Goal: Download file/media

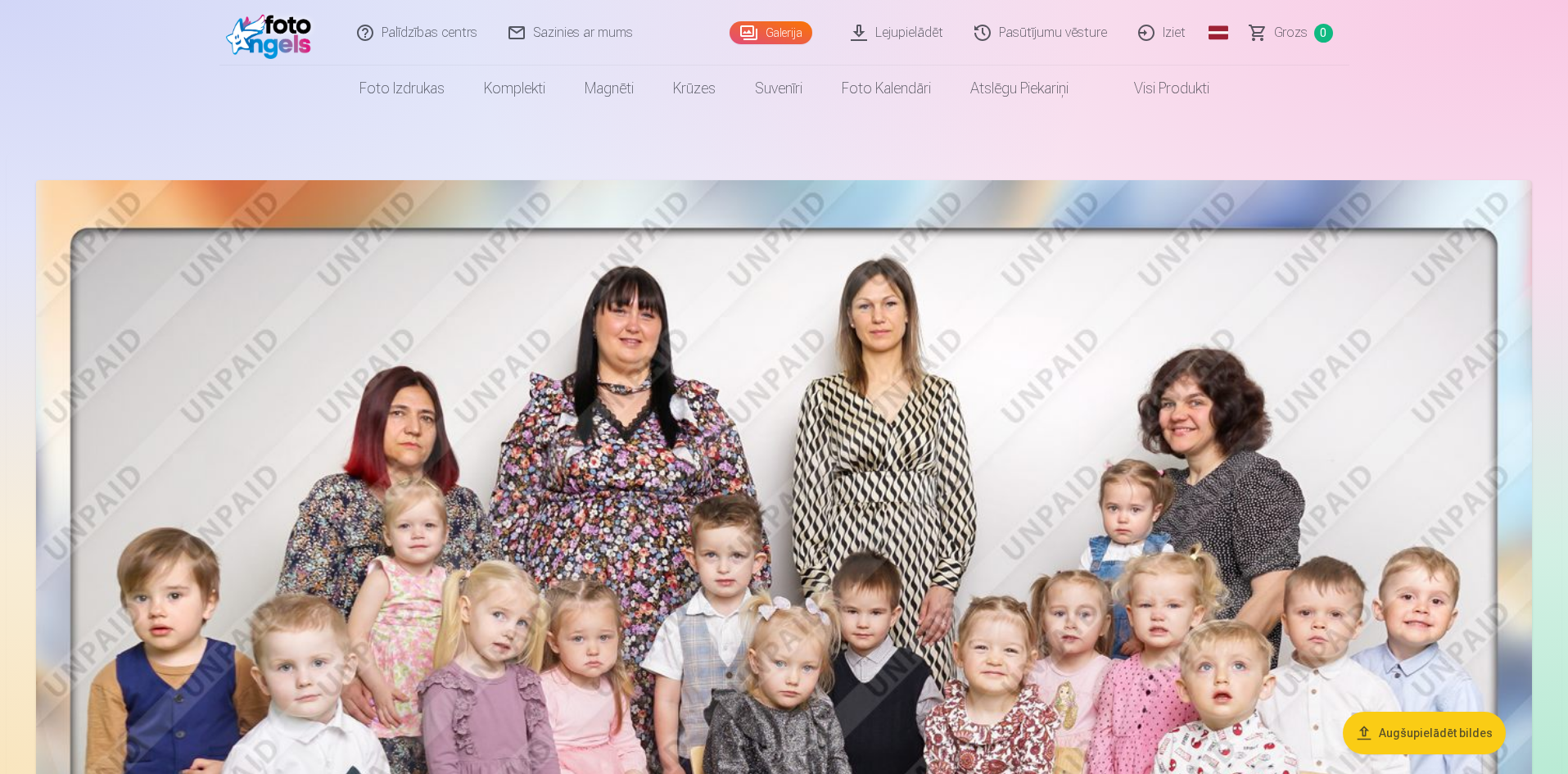
click at [885, 29] on link "Lejupielādēt" at bounding box center [897, 32] width 123 height 66
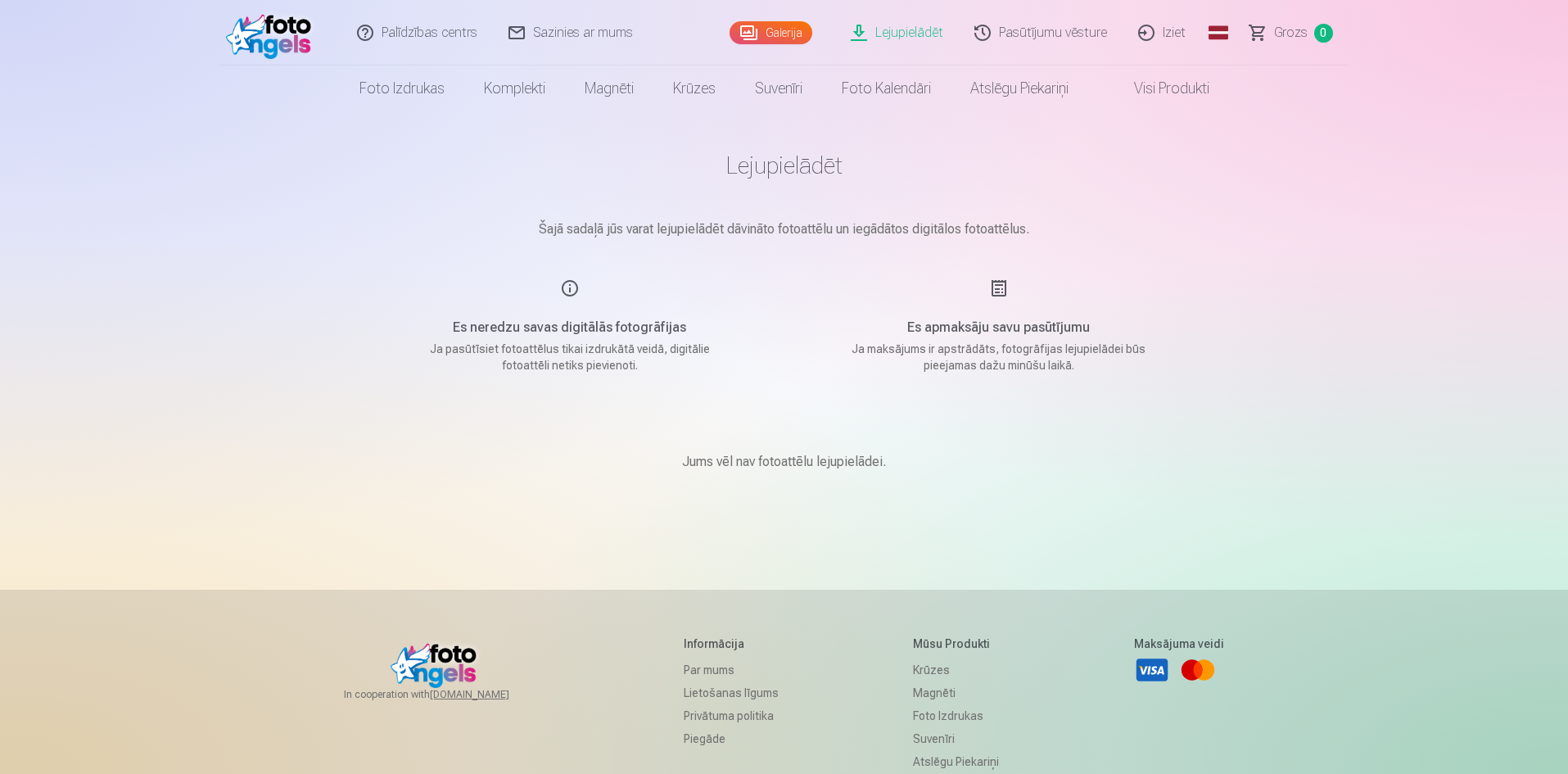
click at [1007, 259] on main "Lejupielādēt Šajā sadaļā jūs varat lejupielādēt dāvināto fotoattēlu un iegādāto…" at bounding box center [785, 331] width 819 height 439
click at [905, 32] on link "Lejupielādēt" at bounding box center [897, 32] width 123 height 66
click at [809, 30] on link "Galerija" at bounding box center [771, 32] width 83 height 22
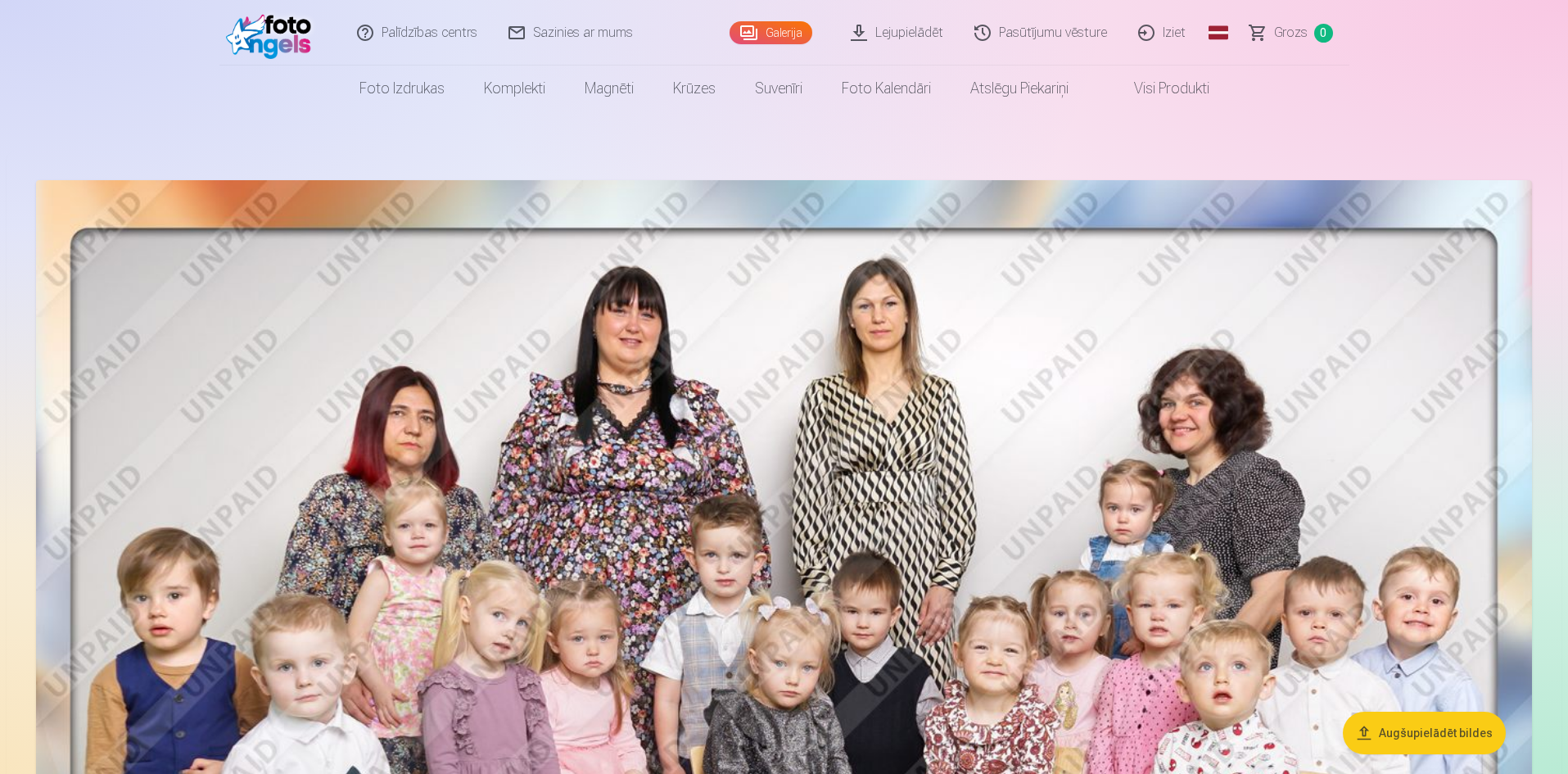
click at [950, 34] on link "Lejupielādēt" at bounding box center [897, 32] width 123 height 66
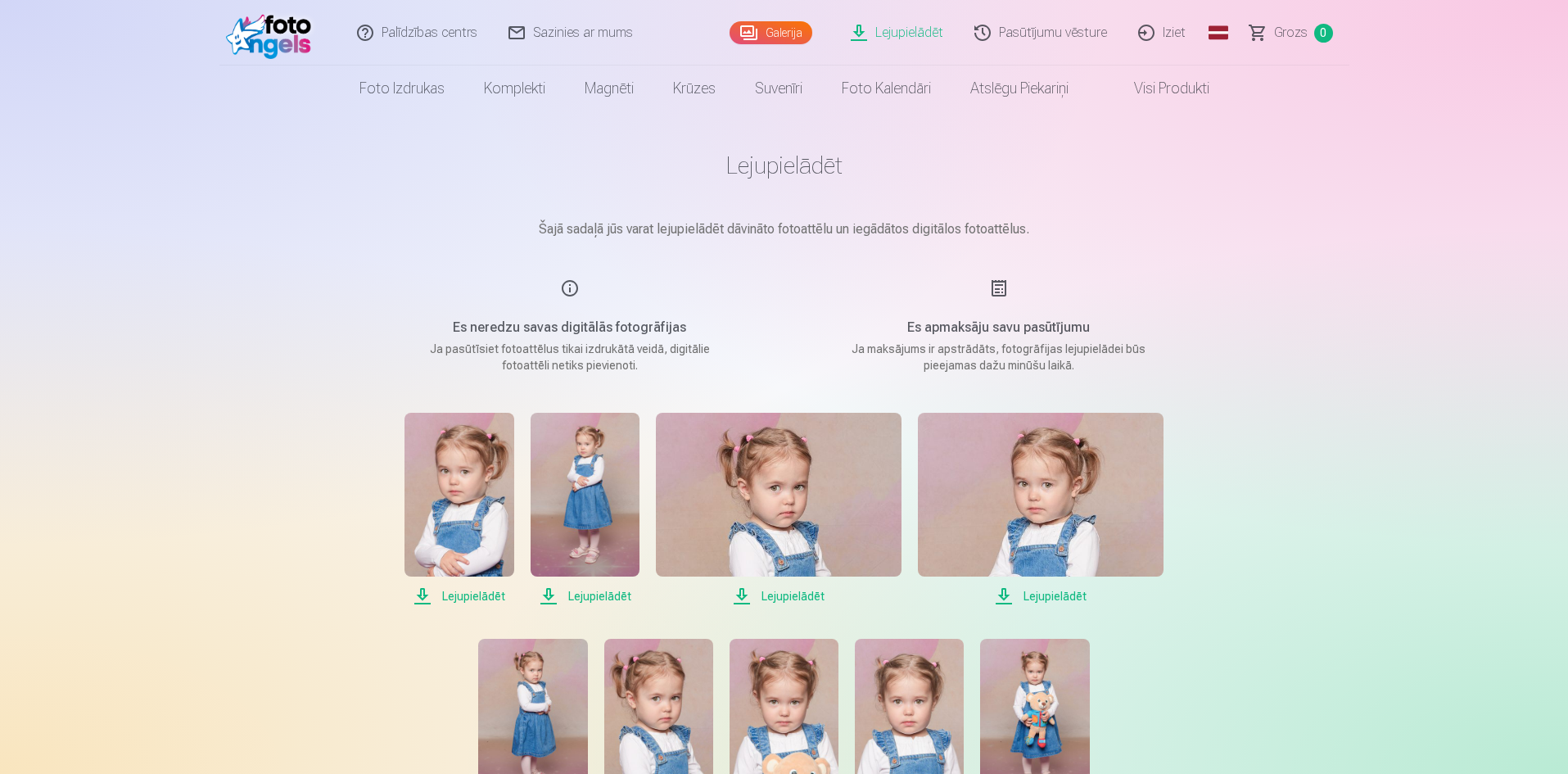
scroll to position [82, 0]
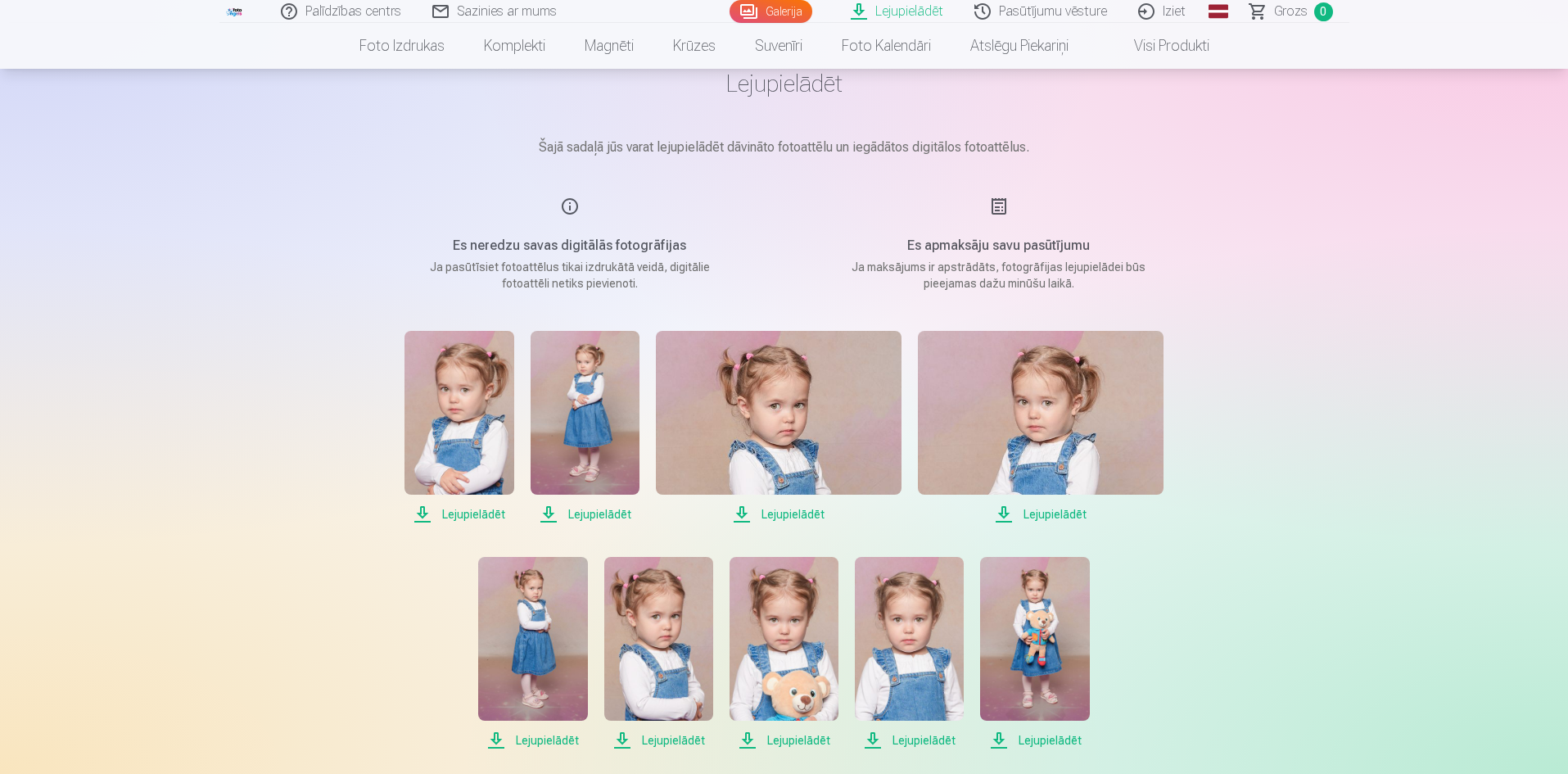
click at [809, 512] on span "Lejupielādēt" at bounding box center [779, 514] width 246 height 20
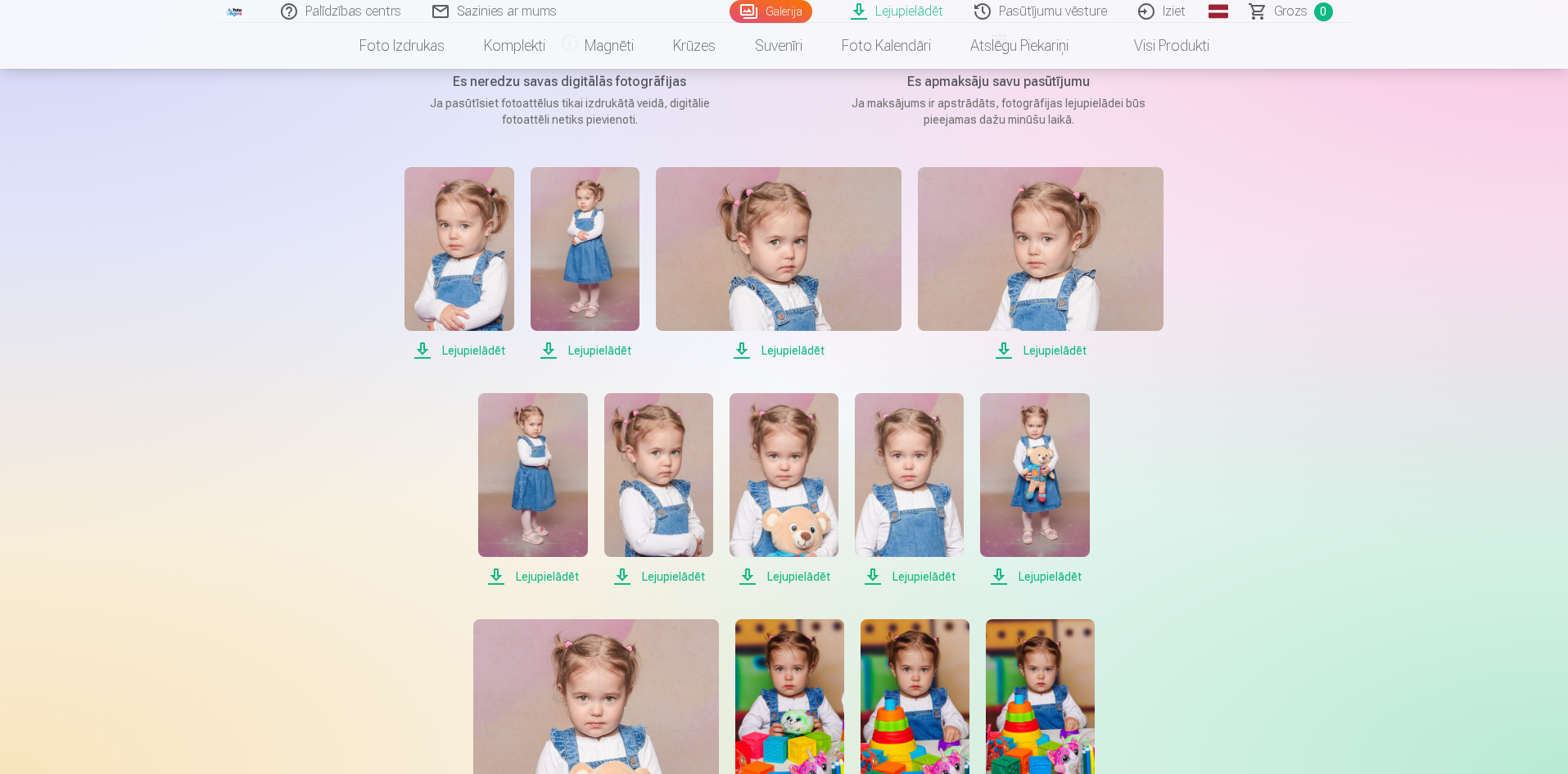
click at [790, 580] on span "Lejupielādēt" at bounding box center [784, 577] width 109 height 20
click at [1058, 577] on span "Lejupielādēt" at bounding box center [1034, 577] width 109 height 20
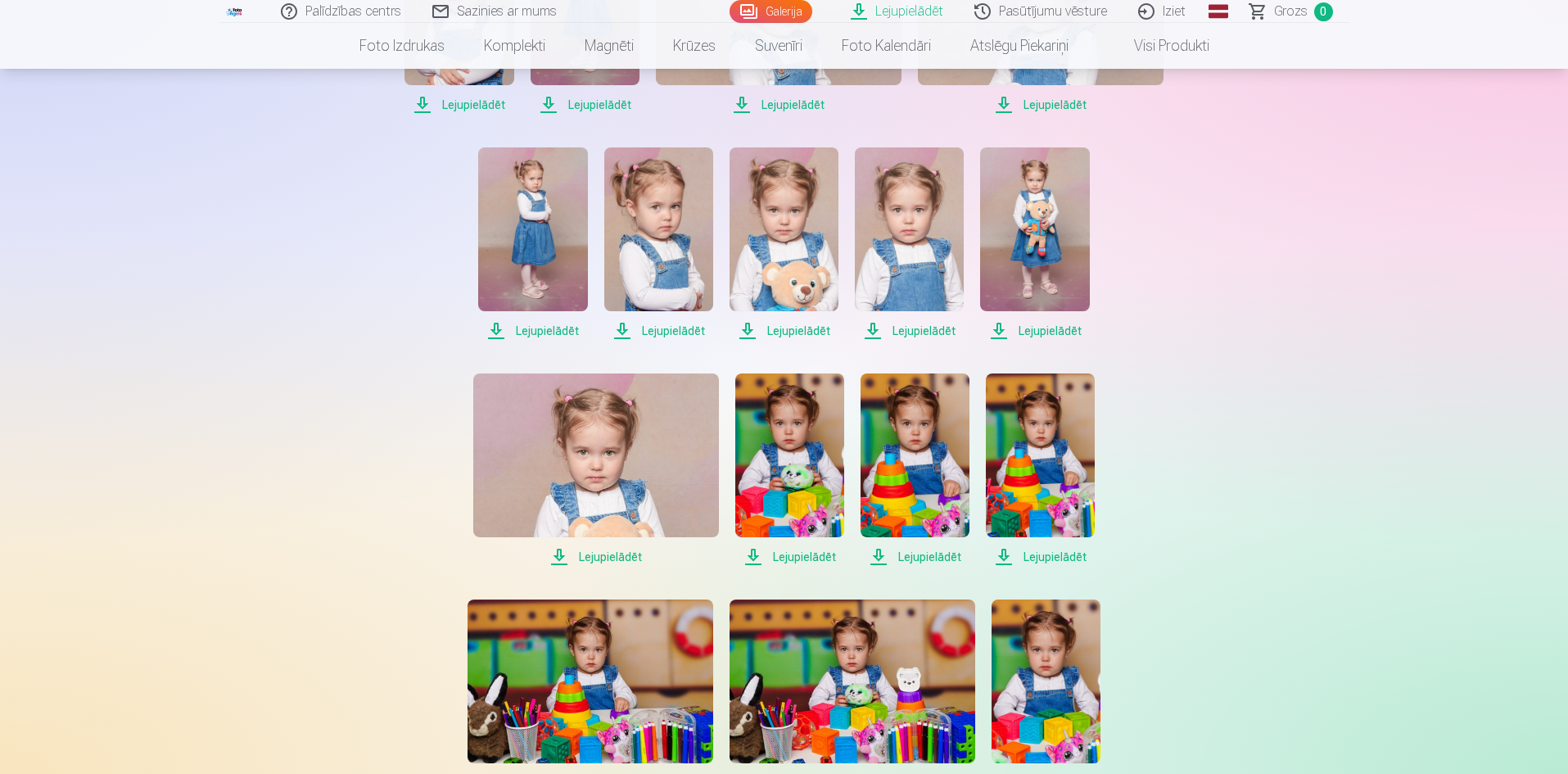
scroll to position [655, 0]
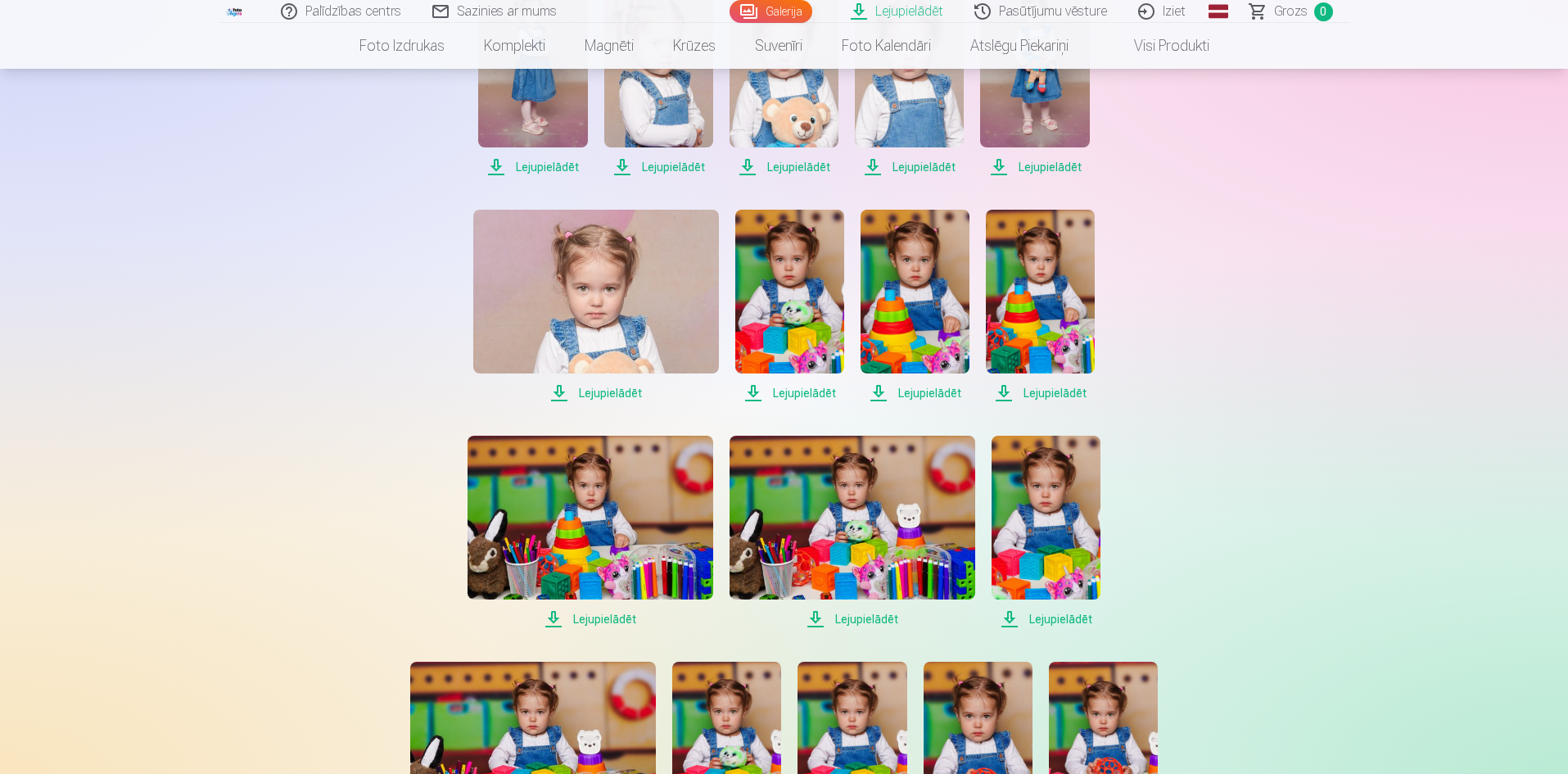
click at [598, 619] on span "Lejupielādēt" at bounding box center [590, 619] width 246 height 20
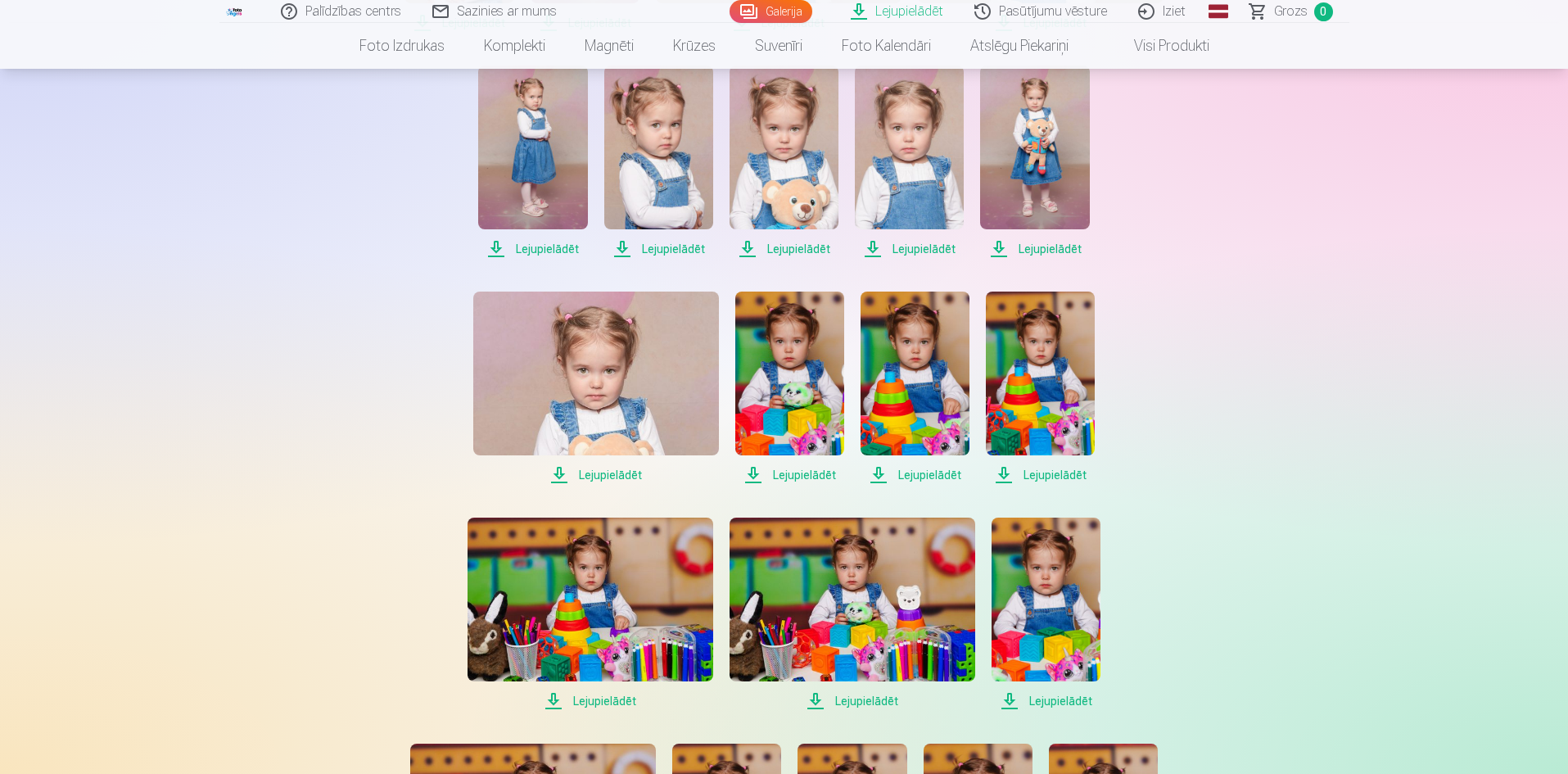
scroll to position [328, 0]
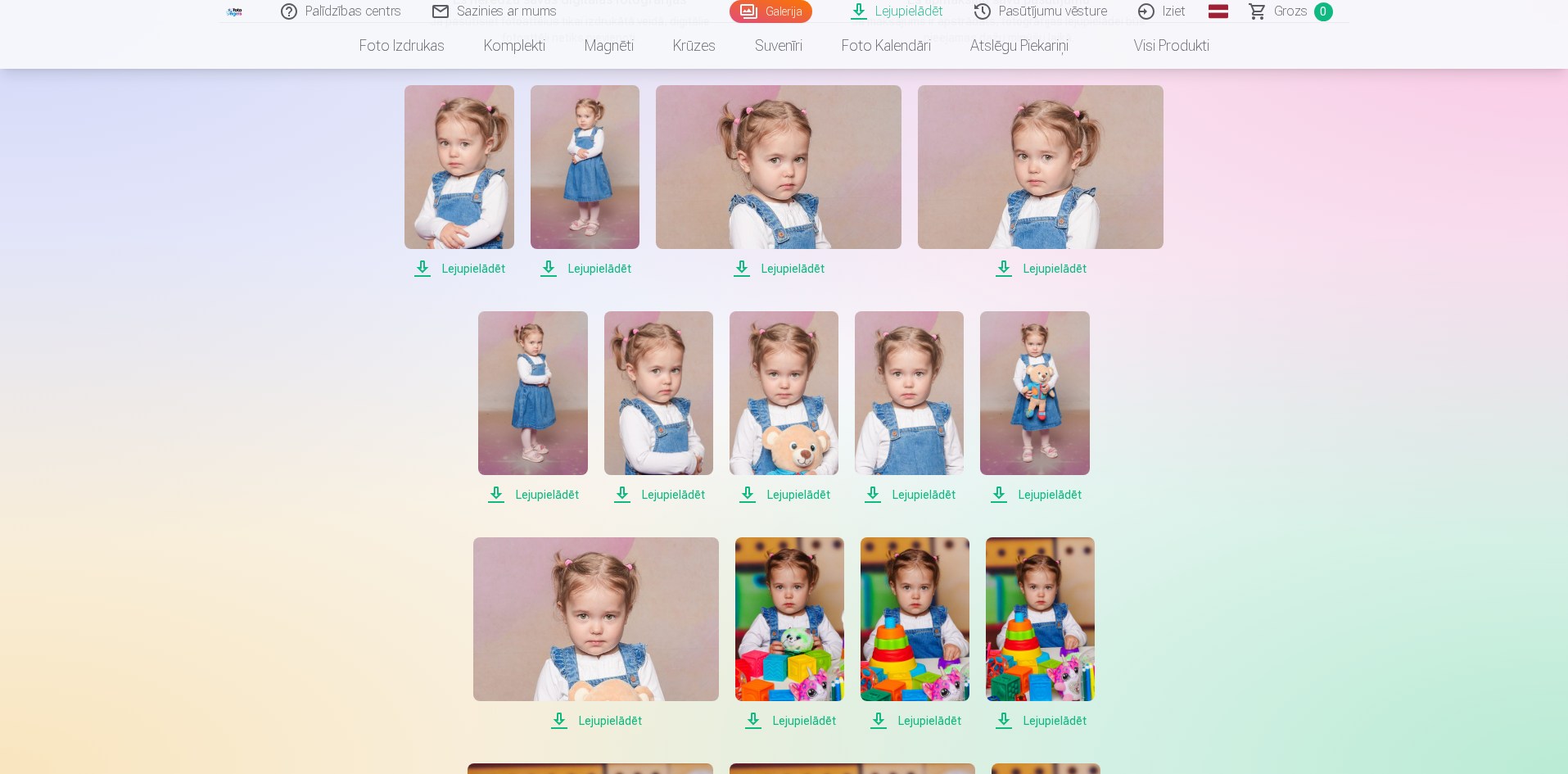
click at [933, 493] on span "Lejupielādēt" at bounding box center [909, 495] width 109 height 20
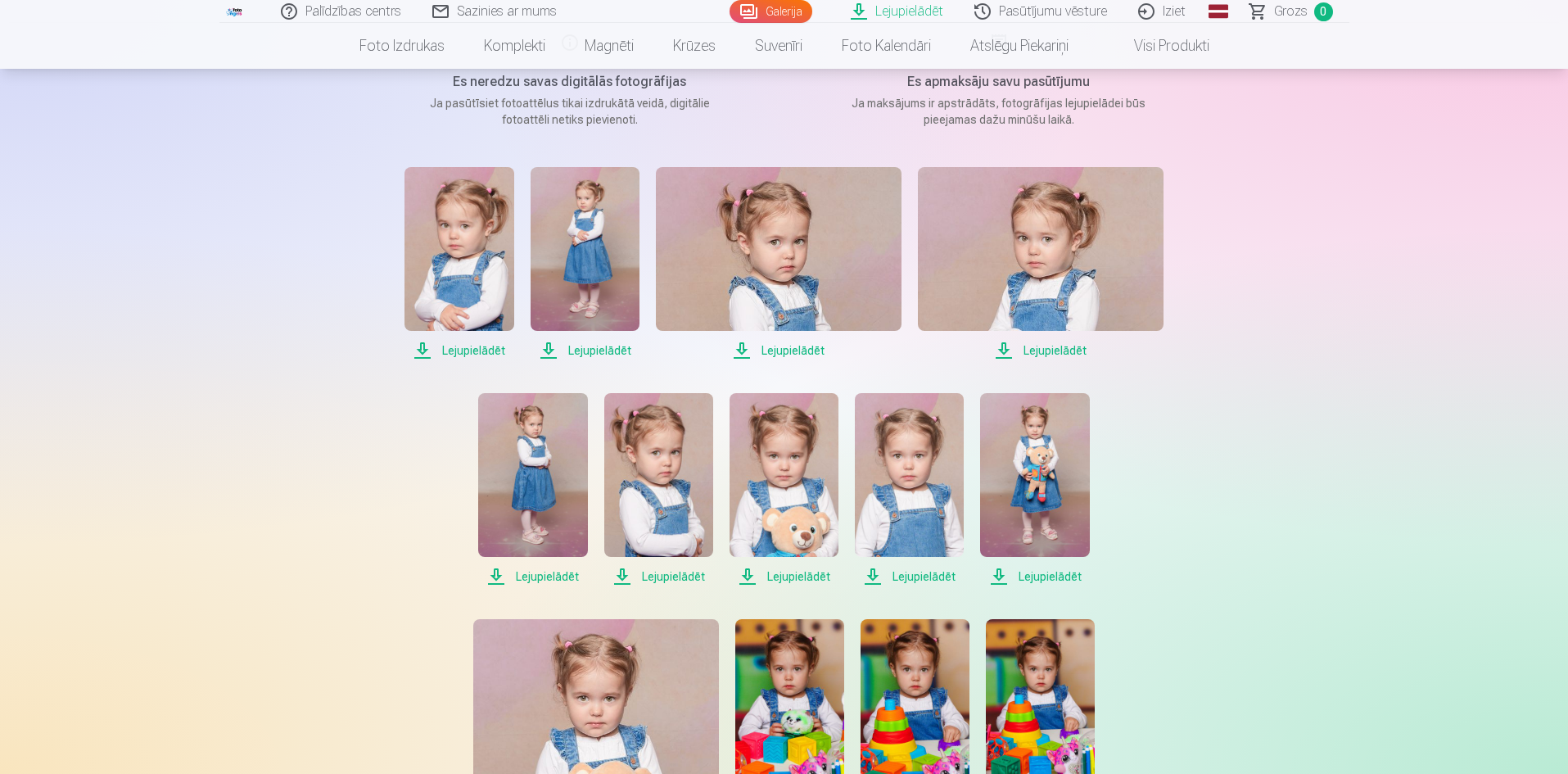
scroll to position [164, 0]
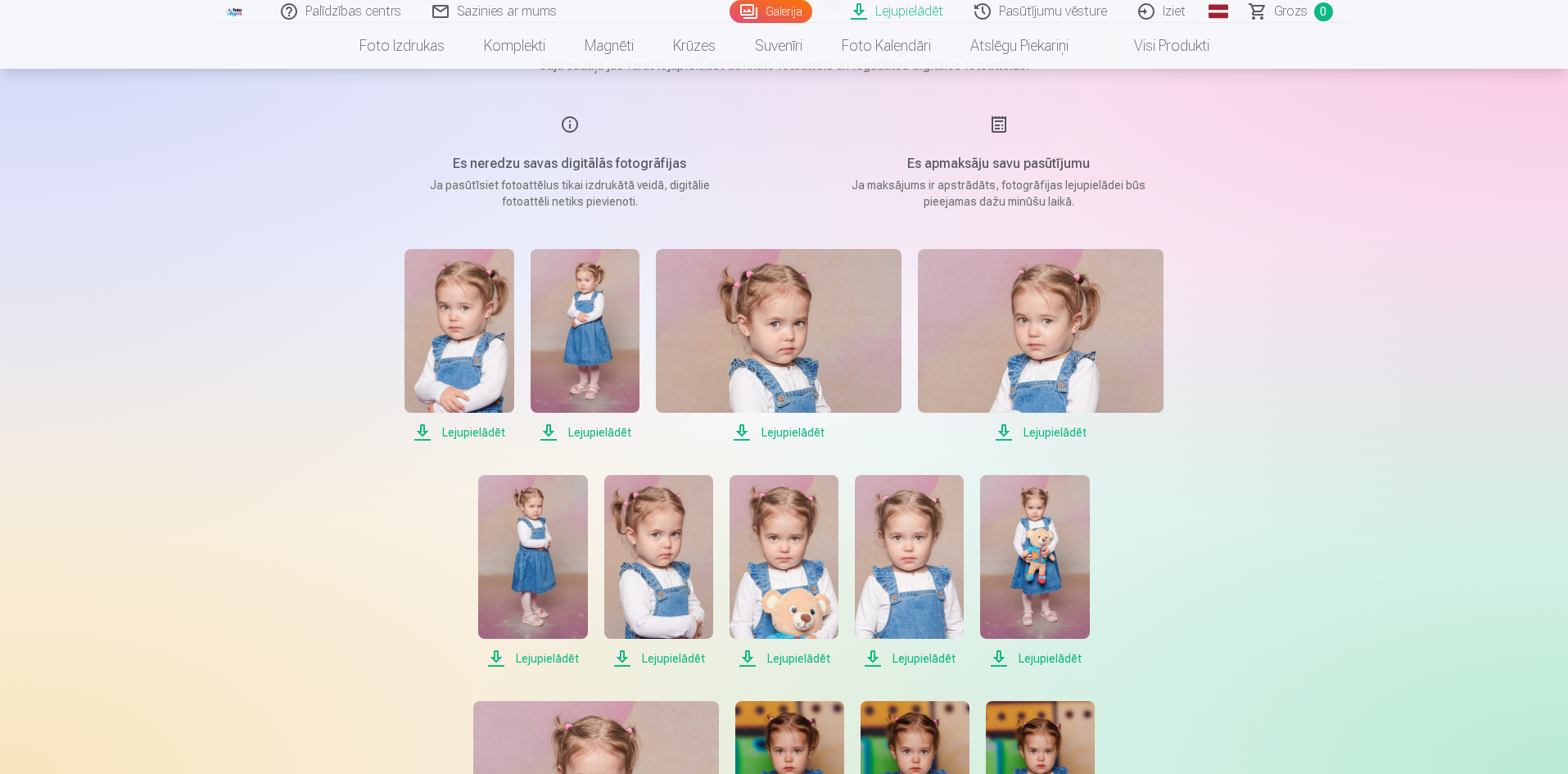
click at [1162, 12] on link "Iziet" at bounding box center [1162, 11] width 78 height 22
